Goal: Task Accomplishment & Management: Manage account settings

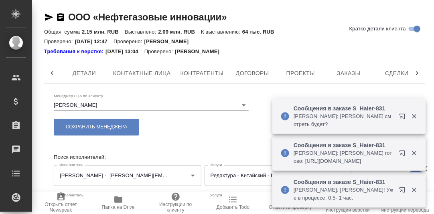
scroll to position [0, 129]
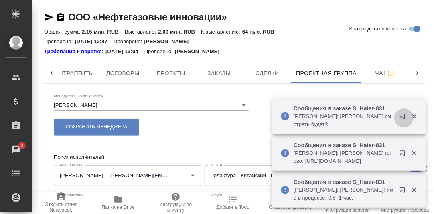
click at [402, 116] on icon "button" at bounding box center [404, 118] width 10 height 10
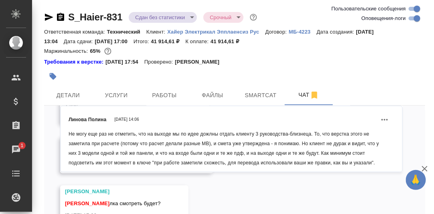
scroll to position [57, 0]
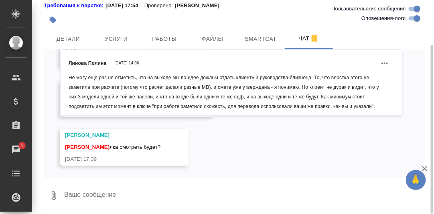
click at [133, 190] on textarea at bounding box center [244, 195] width 362 height 27
type textarea "Надо бы, сейчас гляну."
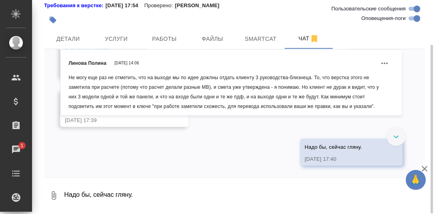
scroll to position [10376, 0]
click at [177, 63] on link "https://drive.awatera.com/apps/files/files?dir=/Shares/%D0%A5%D0%B0%D0%B9%D0%B5…" at bounding box center [156, 60] width 58 height 6
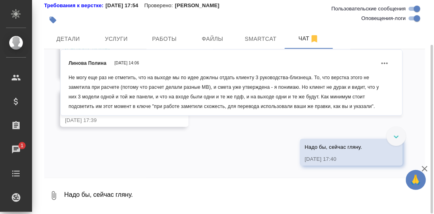
scroll to position [10456, 0]
click at [98, 195] on textarea "Надо бы, сейчас гляну." at bounding box center [244, 195] width 362 height 27
type textarea "Вроде нормально, давайте попробуем сдать."
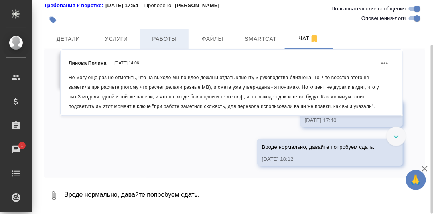
scroll to position [10415, 0]
click at [162, 36] on span "Работы" at bounding box center [164, 39] width 38 height 10
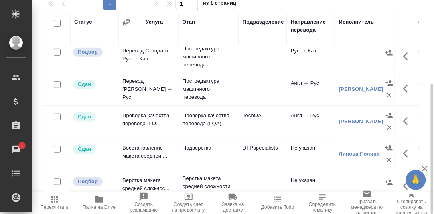
scroll to position [149, 0]
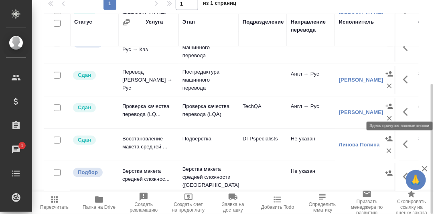
click at [403, 107] on icon "button" at bounding box center [408, 112] width 10 height 10
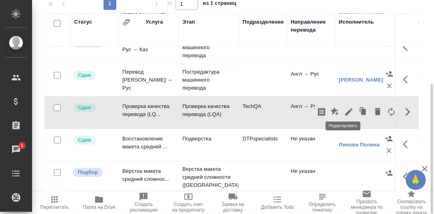
click at [345, 109] on icon "button" at bounding box center [348, 112] width 7 height 7
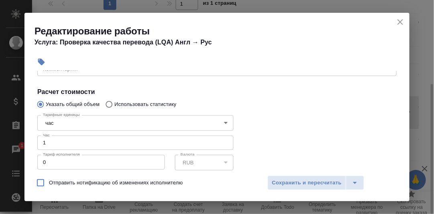
scroll to position [120, 0]
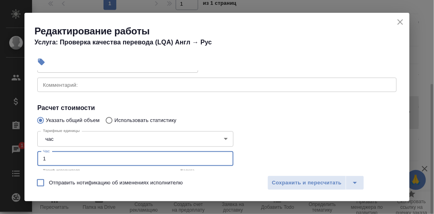
click at [63, 160] on input "1" at bounding box center [135, 159] width 196 height 14
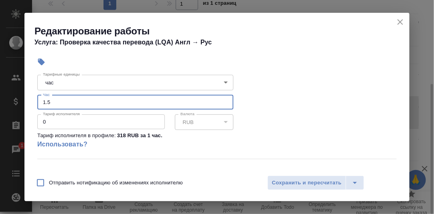
scroll to position [200, 0]
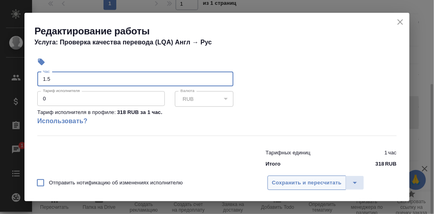
type input "1.5"
click at [316, 181] on span "Сохранить и пересчитать" at bounding box center [307, 183] width 70 height 9
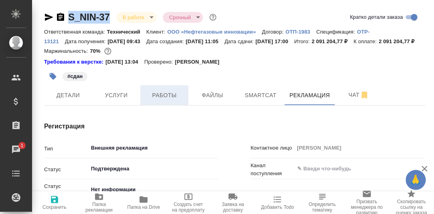
click at [168, 101] on span "Работы" at bounding box center [164, 96] width 38 height 10
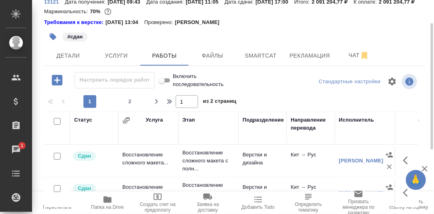
scroll to position [120, 0]
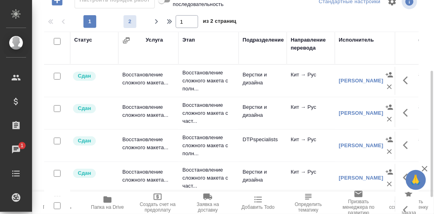
click at [130, 26] on span "2" at bounding box center [129, 22] width 13 height 8
type input "2"
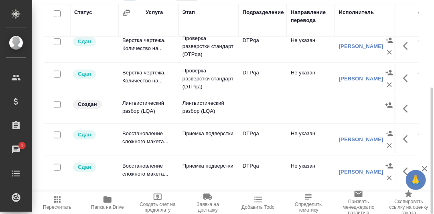
scroll to position [200, 0]
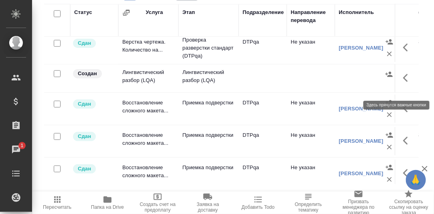
click at [403, 82] on icon "button" at bounding box center [405, 78] width 5 height 8
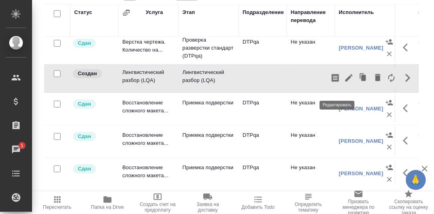
click at [345, 82] on icon "button" at bounding box center [348, 78] width 7 height 7
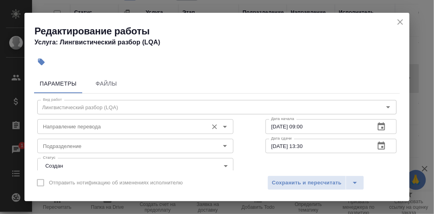
scroll to position [40, 0]
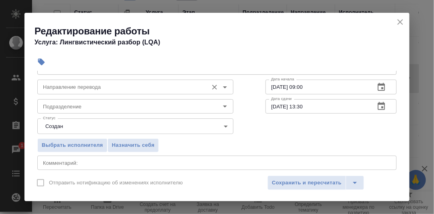
click at [84, 84] on input "Направление перевода" at bounding box center [122, 87] width 164 height 10
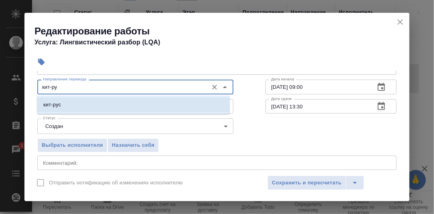
click at [57, 106] on p "кит-рус" at bounding box center [52, 105] width 18 height 8
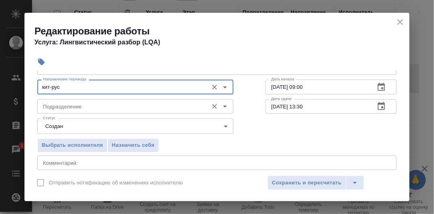
type input "кит-рус"
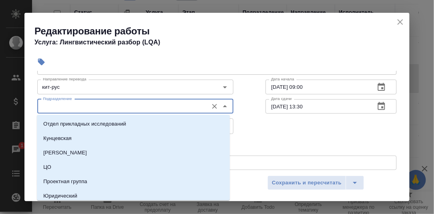
click at [82, 108] on input "Подразделение" at bounding box center [122, 107] width 164 height 10
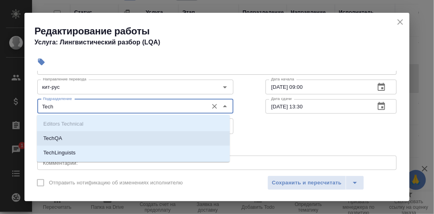
click at [68, 138] on li "TechQA" at bounding box center [133, 138] width 193 height 14
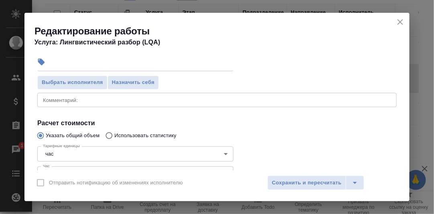
scroll to position [120, 0]
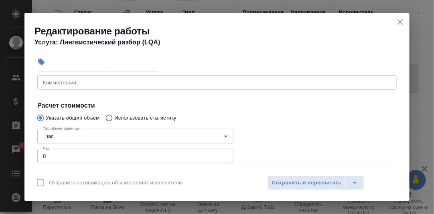
type input "TechQA"
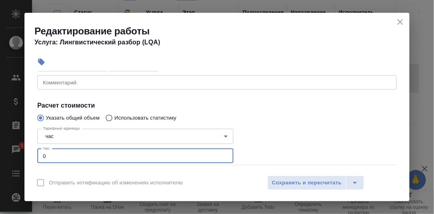
drag, startPoint x: 51, startPoint y: 156, endPoint x: 34, endPoint y: 156, distance: 17.6
click at [34, 156] on div "Параметры Файлы Вид работ Лингвистический разбор (LQA) Вид работ Направление пе…" at bounding box center [216, 121] width 385 height 100
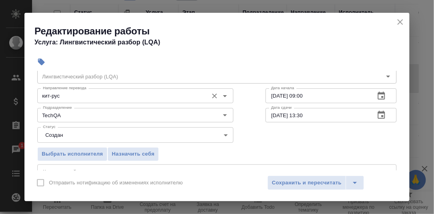
scroll to position [40, 0]
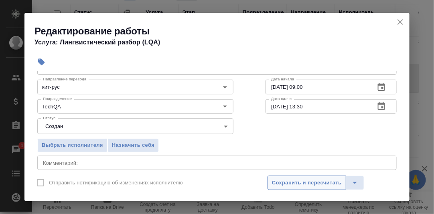
type input "3.5"
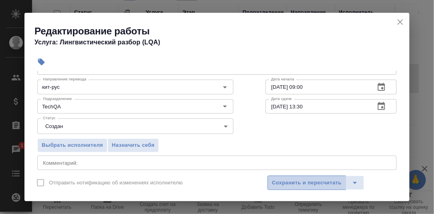
click at [320, 183] on span "Сохранить и пересчитать" at bounding box center [307, 183] width 70 height 9
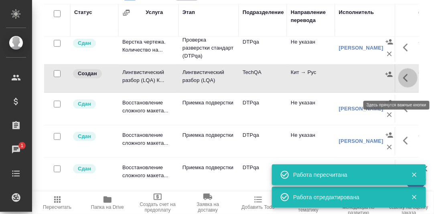
click at [403, 82] on icon "button" at bounding box center [405, 78] width 5 height 8
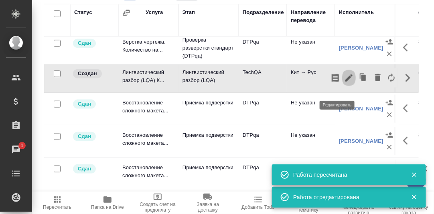
click at [345, 82] on icon "button" at bounding box center [348, 78] width 7 height 7
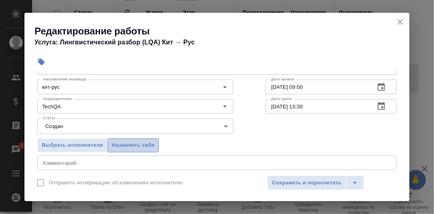
click at [134, 142] on span "Назначить себя" at bounding box center [133, 145] width 42 height 9
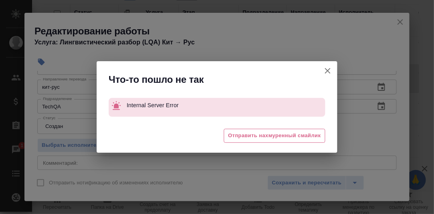
click at [306, 180] on div "Что-то пошло не так Internal Server Error 😔 Отправить нахмуренный смайлик" at bounding box center [217, 107] width 434 height 214
click at [331, 68] on icon "button" at bounding box center [328, 71] width 10 height 10
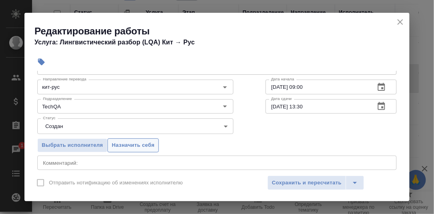
drag, startPoint x: 136, startPoint y: 144, endPoint x: 140, endPoint y: 144, distance: 4.9
click at [136, 144] on span "Назначить себя" at bounding box center [133, 145] width 42 height 9
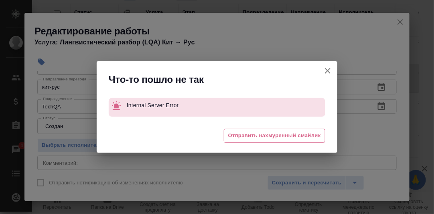
drag, startPoint x: 330, startPoint y: 69, endPoint x: 305, endPoint y: 168, distance: 101.9
click at [329, 70] on icon "button" at bounding box center [328, 71] width 6 height 6
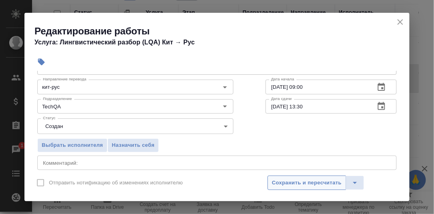
click at [309, 185] on span "Сохранить и пересчитать" at bounding box center [307, 183] width 70 height 9
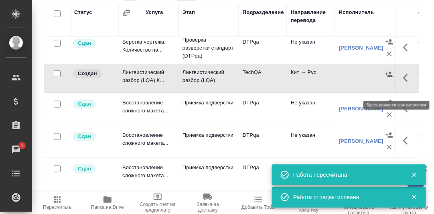
click at [403, 83] on icon "button" at bounding box center [408, 78] width 10 height 10
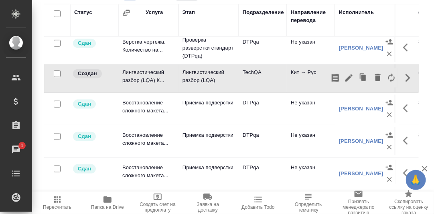
click at [420, 113] on div "S_NIN-37 В работе inProgress Срочный urgent Кратко детали заказа Ответственная …" at bounding box center [235, 28] width 390 height 352
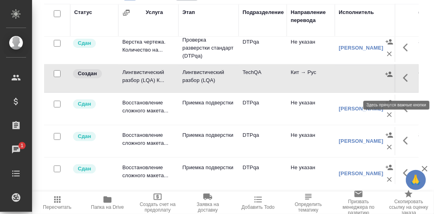
drag, startPoint x: 396, startPoint y: 87, endPoint x: 389, endPoint y: 86, distance: 6.9
click at [403, 83] on icon "button" at bounding box center [408, 78] width 10 height 10
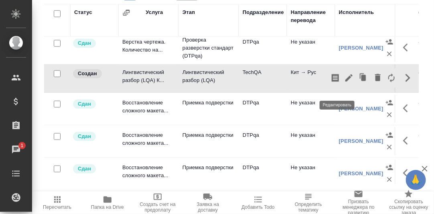
click at [344, 83] on icon "button" at bounding box center [349, 78] width 10 height 10
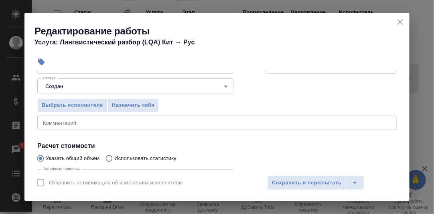
scroll to position [80, 0]
click at [82, 105] on span "Выбрать исполнителя" at bounding box center [72, 105] width 61 height 9
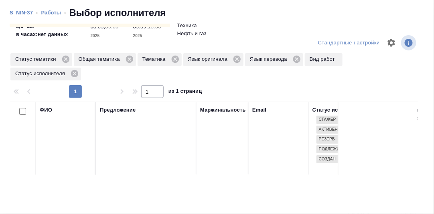
scroll to position [40, 0]
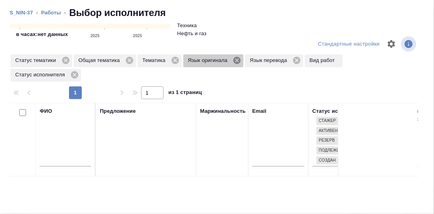
click at [237, 61] on icon at bounding box center [237, 60] width 9 height 9
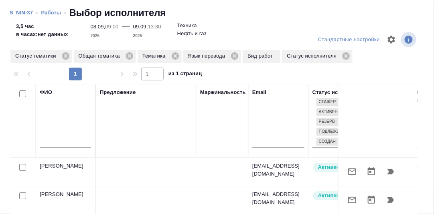
scroll to position [40, 0]
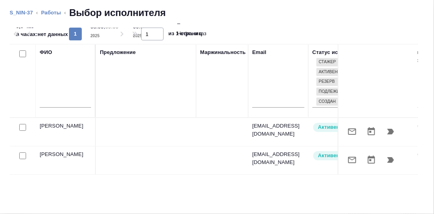
click at [61, 123] on td "[PERSON_NAME]" at bounding box center [66, 132] width 60 height 28
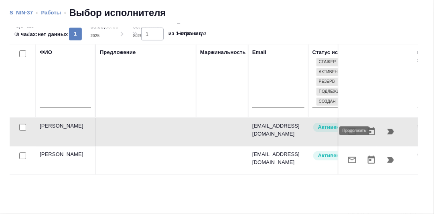
click at [387, 133] on icon "button" at bounding box center [390, 132] width 7 height 6
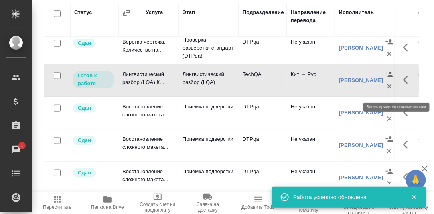
click at [403, 85] on icon "button" at bounding box center [408, 80] width 10 height 10
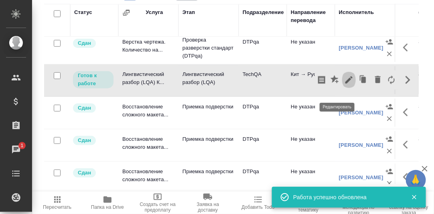
click at [345, 84] on icon "button" at bounding box center [348, 80] width 7 height 7
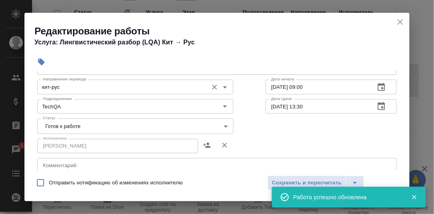
scroll to position [80, 0]
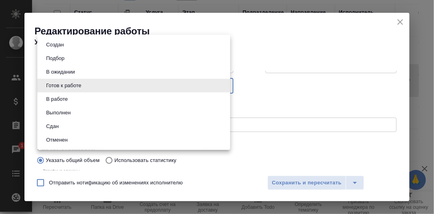
drag, startPoint x: 223, startPoint y: 87, endPoint x: 204, endPoint y: 93, distance: 19.3
click at [223, 87] on body "🙏 .cls-1 fill:#fff; AWATERA [PERSON_NAME] d.rumyantseva Клиенты Спецификации За…" at bounding box center [217, 107] width 434 height 214
drag, startPoint x: 79, startPoint y: 129, endPoint x: 106, endPoint y: 133, distance: 26.7
click at [79, 129] on li "Сдан" at bounding box center [133, 127] width 193 height 14
type input "closed"
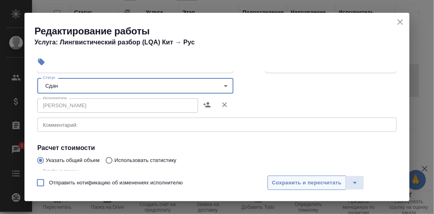
drag, startPoint x: 294, startPoint y: 180, endPoint x: 300, endPoint y: 180, distance: 6.0
click at [295, 180] on span "Сохранить и пересчитать" at bounding box center [307, 183] width 70 height 9
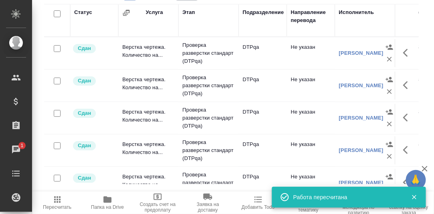
scroll to position [27, 0]
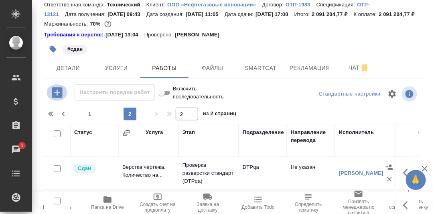
click at [57, 100] on icon "button" at bounding box center [57, 93] width 14 height 14
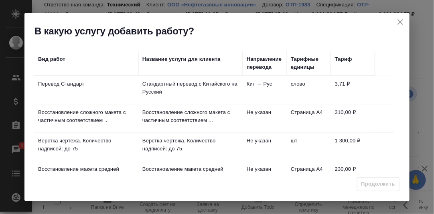
click at [399, 24] on icon "close" at bounding box center [400, 22] width 10 height 10
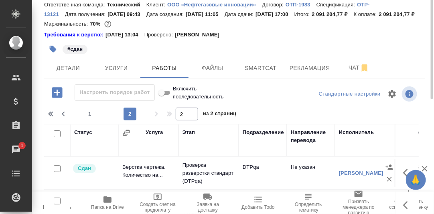
scroll to position [0, 0]
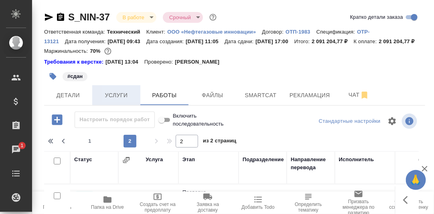
click at [116, 101] on span "Услуги" at bounding box center [116, 96] width 38 height 10
